Goal: Task Accomplishment & Management: Manage account settings

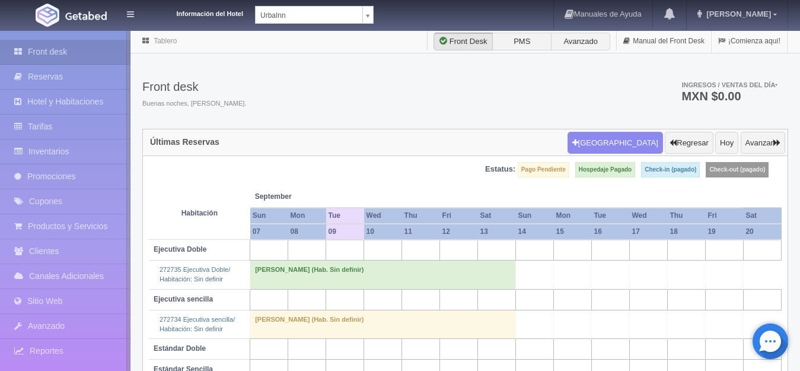
click at [366, 30] on body "Información del Hotel UrbaInn UrbaInn Hotel Rosgaud Manuales de Ayuda Actualiza…" at bounding box center [400, 217] width 800 height 374
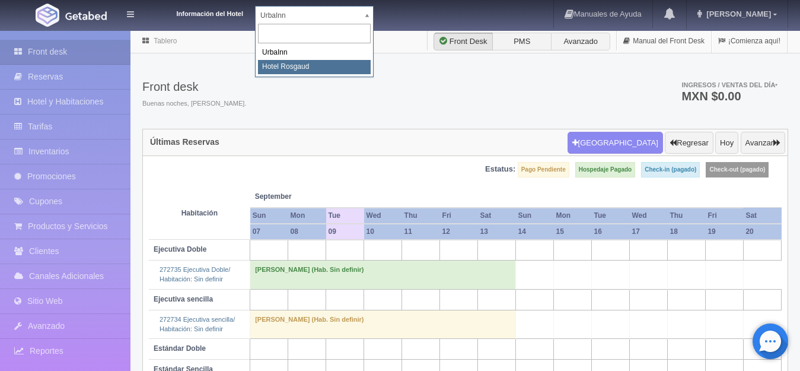
select select "561"
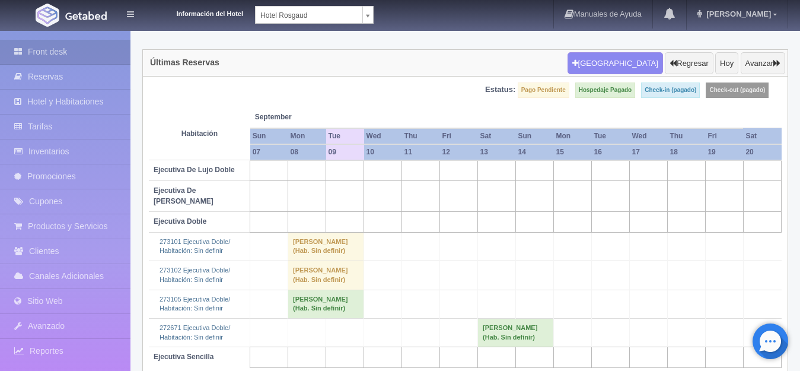
scroll to position [92, 0]
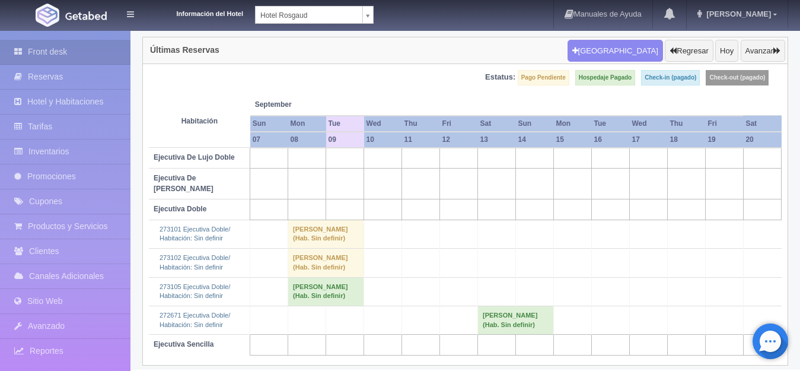
click at [324, 278] on td "Diego Dominguez (Hab. Sin definir)" at bounding box center [326, 291] width 76 height 28
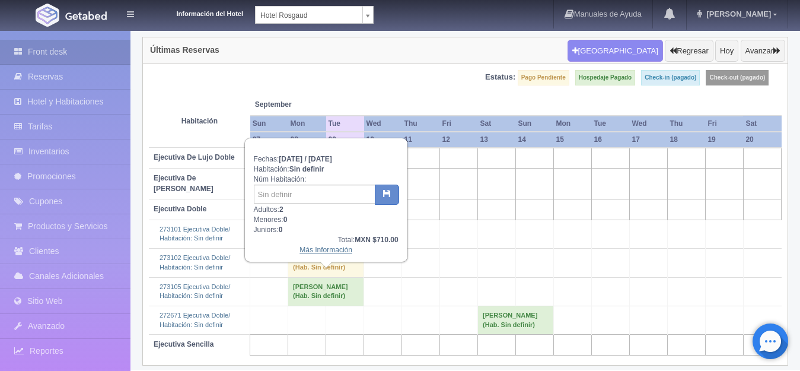
click at [324, 248] on link "Más Información" at bounding box center [326, 250] width 53 height 8
